Goal: Communication & Community: Answer question/provide support

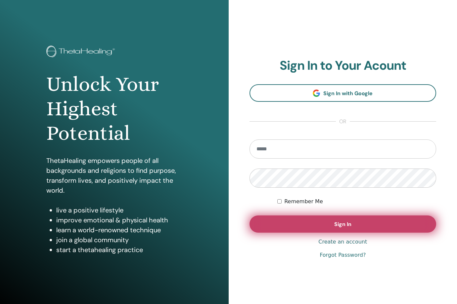
type input "**********"
click at [292, 226] on button "Sign In" at bounding box center [342, 224] width 187 height 17
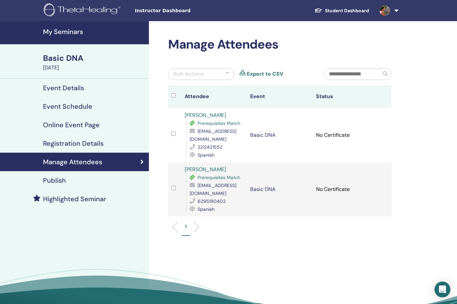
click at [67, 30] on h4 "My Seminars" at bounding box center [94, 32] width 102 height 8
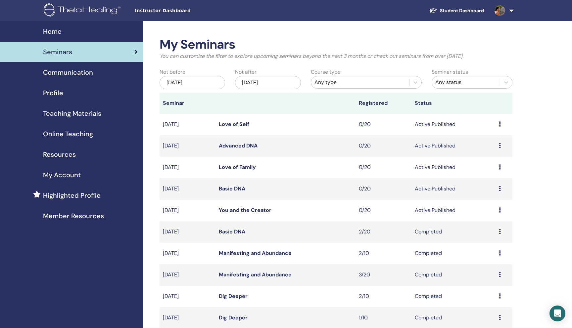
click at [457, 13] on link at bounding box center [502, 10] width 27 height 21
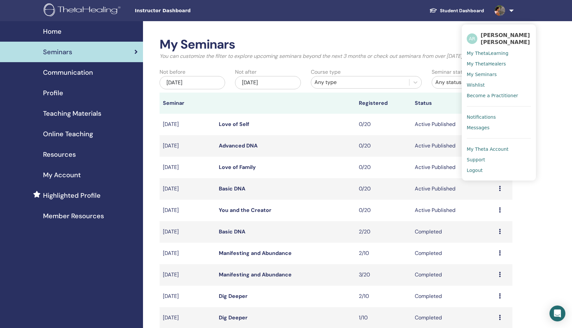
click at [457, 128] on span "Messages" at bounding box center [478, 128] width 23 height 6
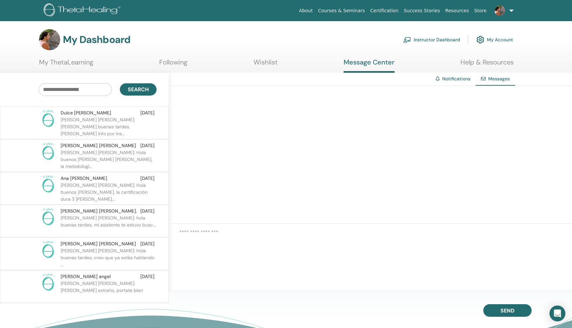
click at [123, 126] on p "Ana Lourdes: Hola Dulce buenas tardes, te mandé info por ins..." at bounding box center [109, 126] width 96 height 20
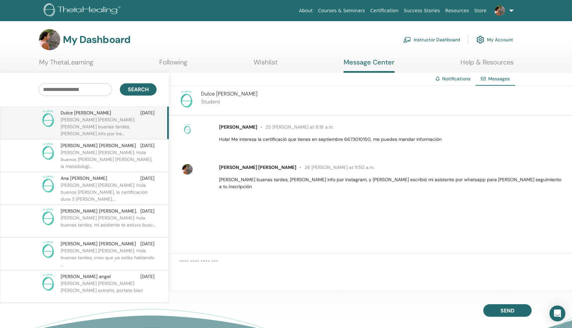
click at [110, 162] on p "Ana Lourdes: Hola buenos días Juan Franscisco, la metodologí..." at bounding box center [109, 159] width 96 height 20
